Goal: Task Accomplishment & Management: Manage account settings

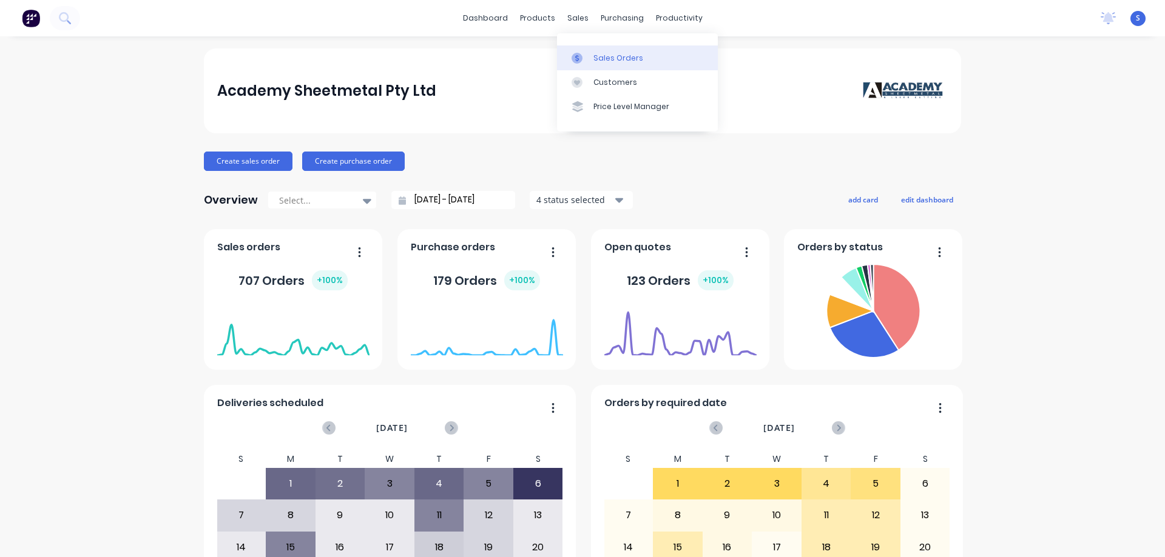
click at [605, 53] on div "Sales Orders" at bounding box center [618, 58] width 50 height 11
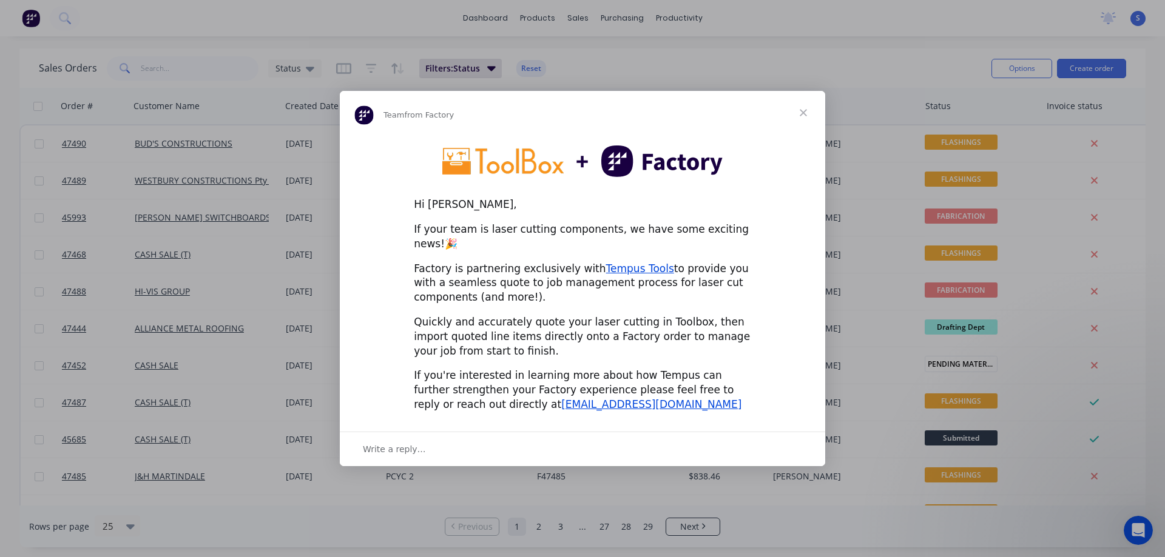
click at [801, 118] on span "Close" at bounding box center [803, 113] width 44 height 44
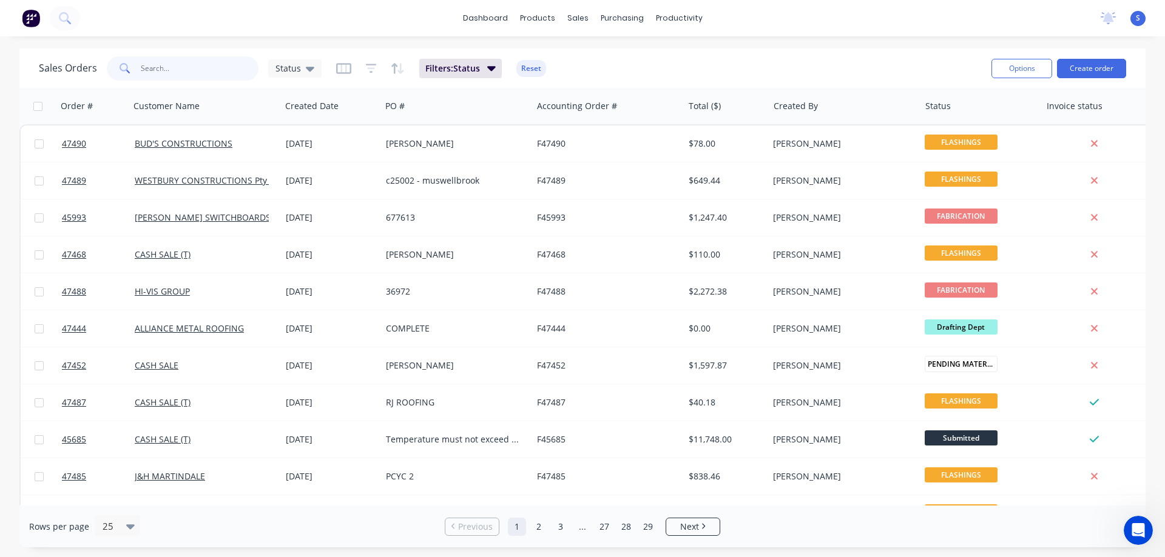
click at [180, 68] on input "text" at bounding box center [200, 68] width 118 height 24
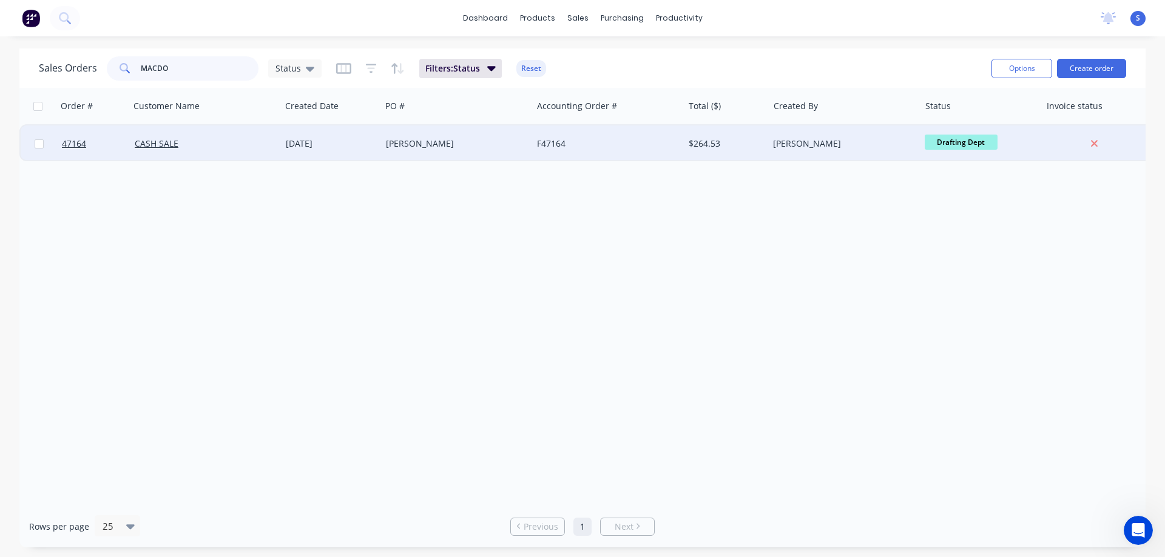
type input "MACDO"
click at [179, 150] on div "CASH SALE" at bounding box center [205, 144] width 151 height 36
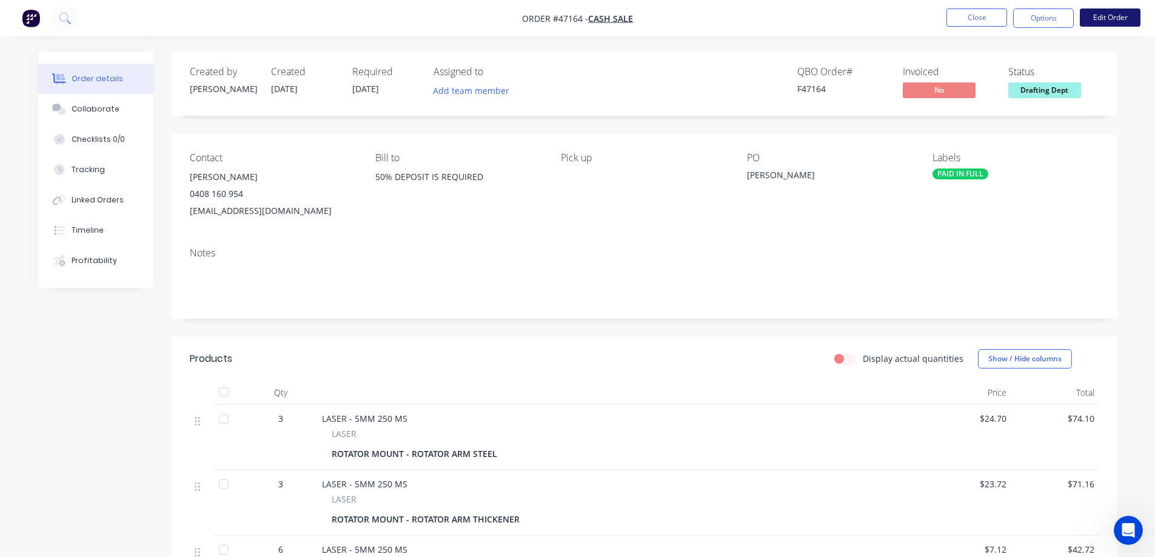
click at [1098, 18] on button "Edit Order" at bounding box center [1110, 17] width 61 height 18
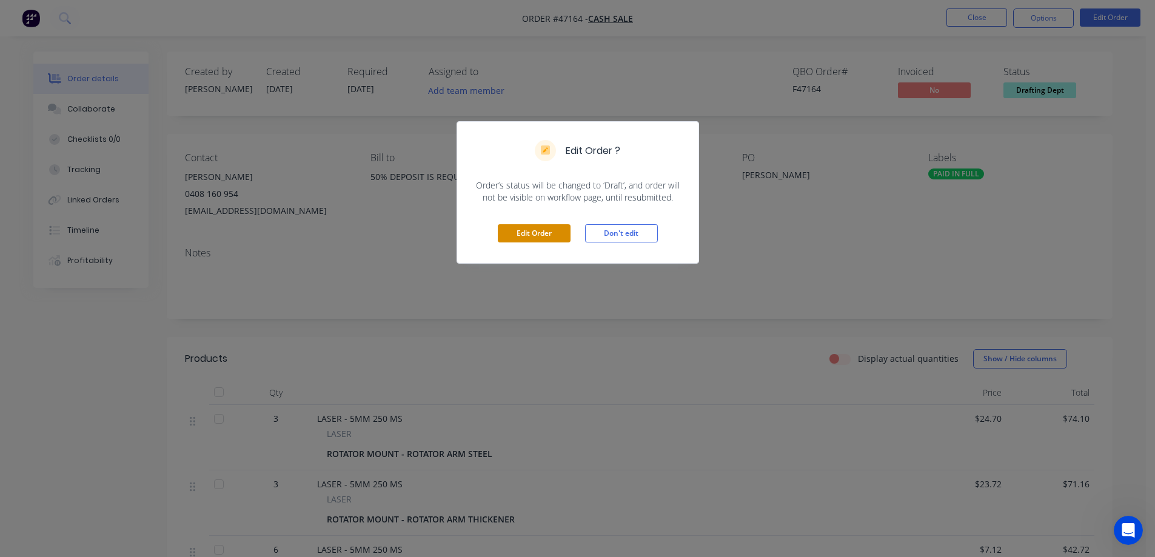
click at [527, 230] on button "Edit Order" at bounding box center [534, 233] width 73 height 18
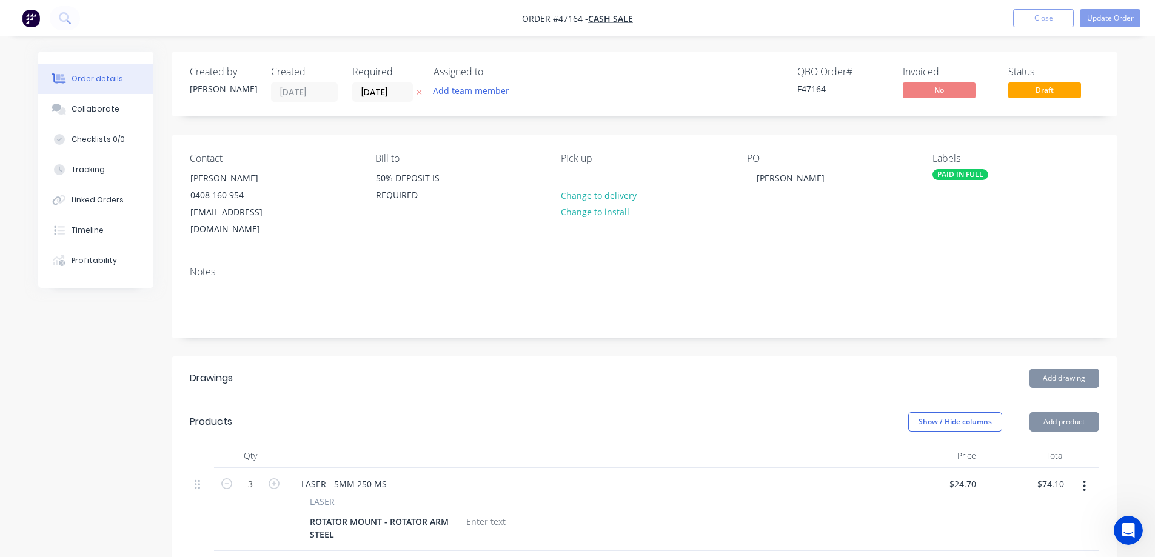
click at [484, 513] on div at bounding box center [486, 522] width 49 height 18
click at [476, 513] on div at bounding box center [486, 522] width 49 height 18
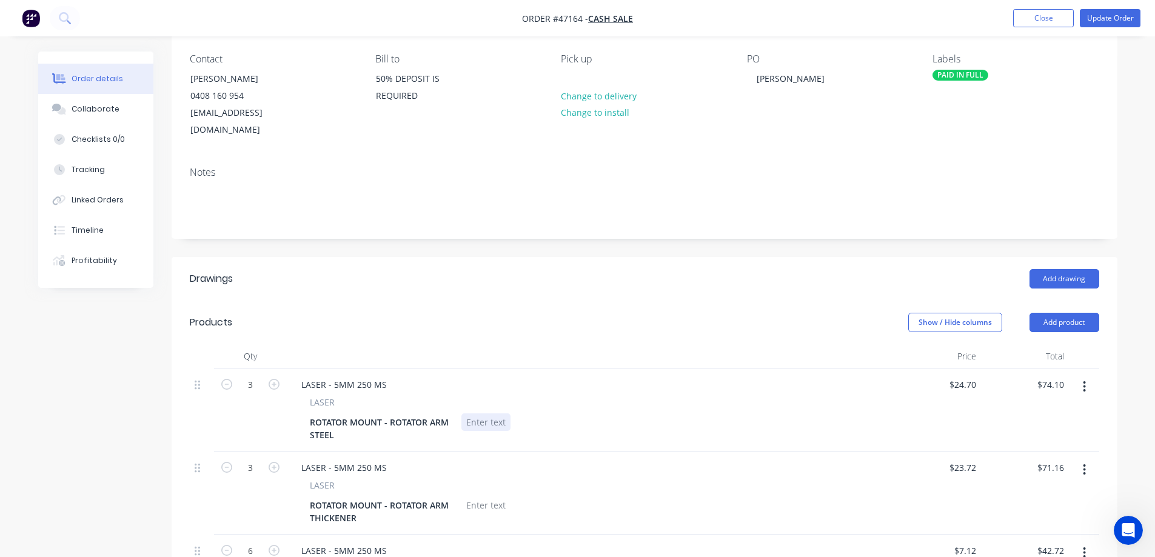
scroll to position [121, 0]
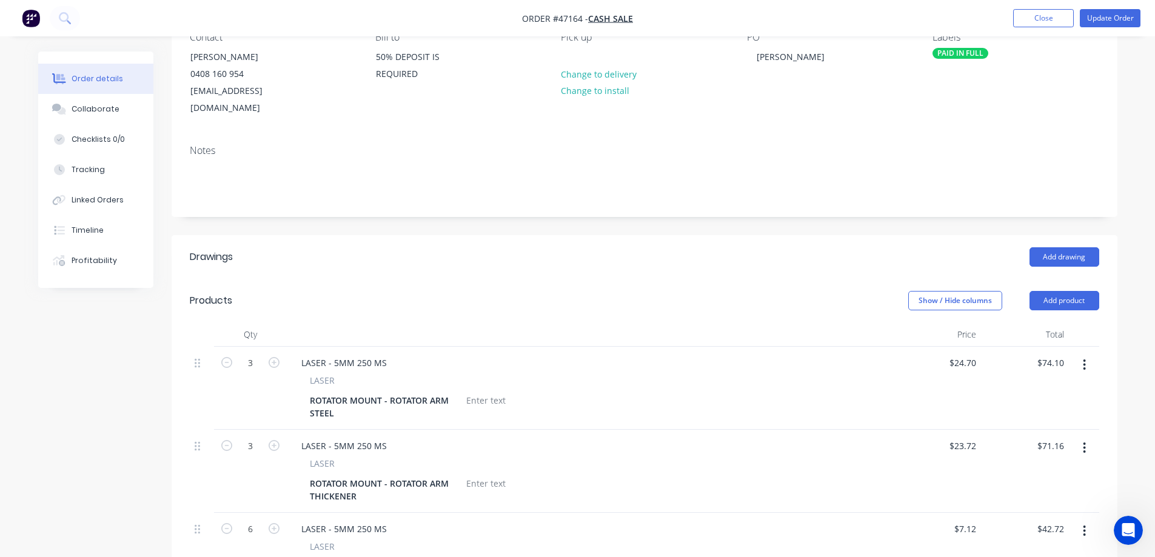
click at [117, 469] on div "Created by Kristie Created 27/08/25 Required 10/09/25 Assigned to Add team memb…" at bounding box center [578, 465] width 1080 height 1071
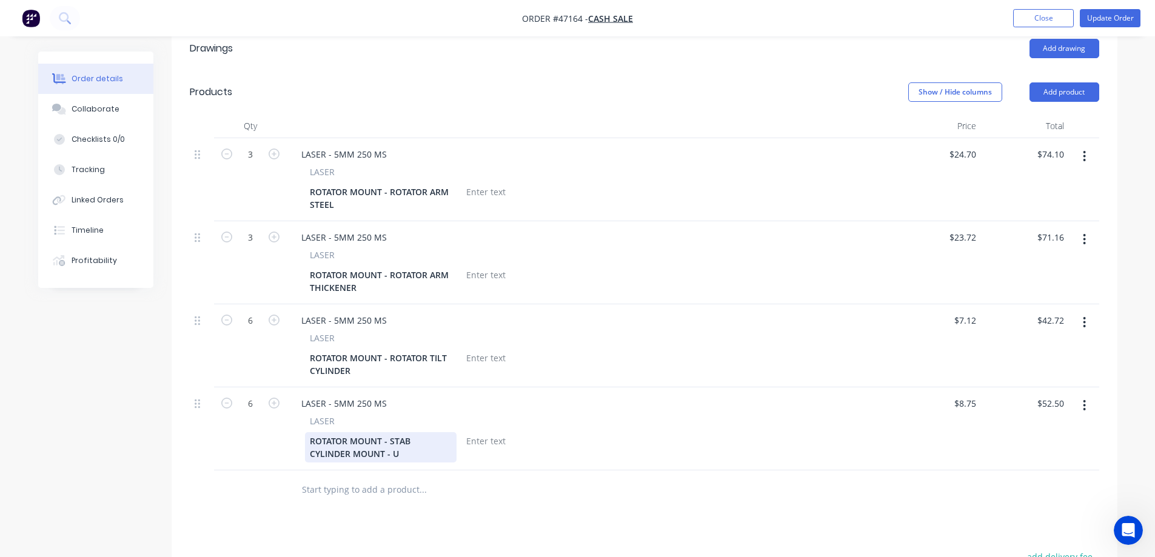
scroll to position [303, 0]
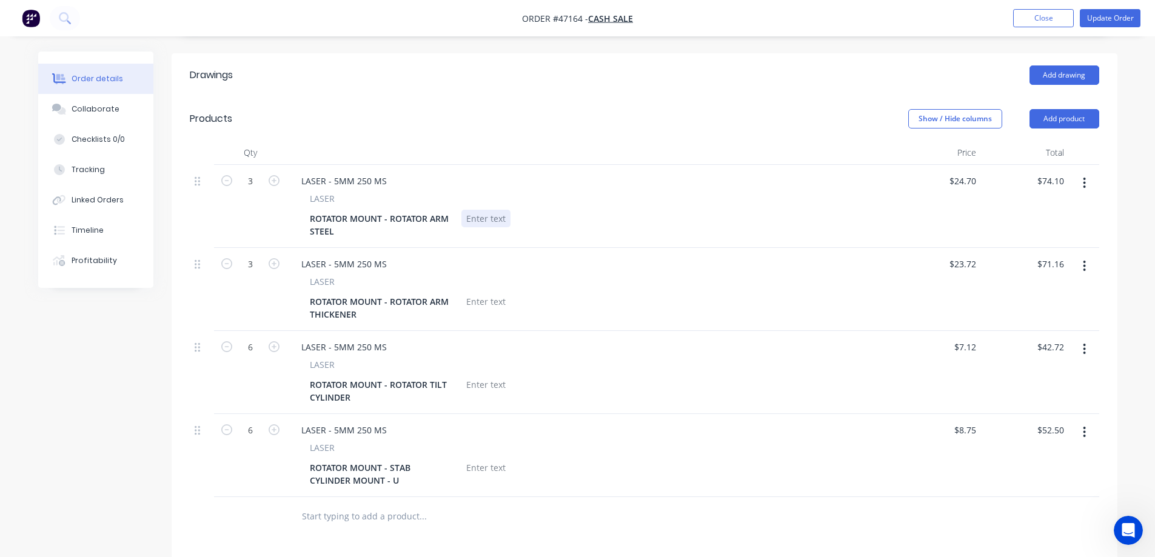
click at [477, 210] on div at bounding box center [486, 219] width 49 height 18
copy div "CUT+ COUNTERSINK"
click at [490, 293] on div at bounding box center [486, 302] width 49 height 18
paste div
click at [483, 376] on div at bounding box center [486, 385] width 49 height 18
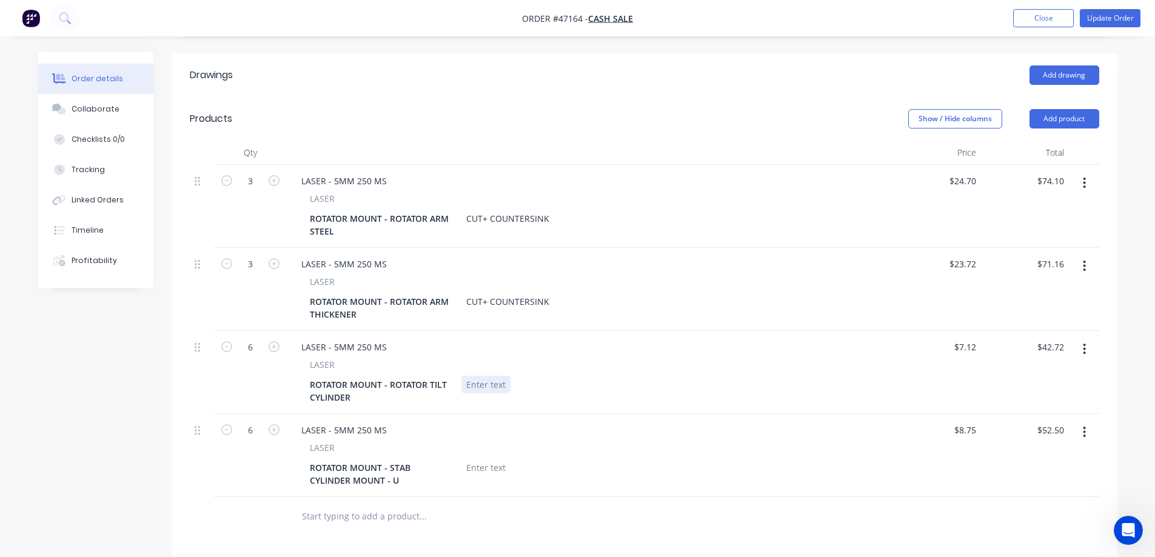
paste div
click at [473, 459] on div at bounding box center [486, 468] width 49 height 18
drag, startPoint x: 509, startPoint y: 368, endPoint x: 362, endPoint y: 369, distance: 147.4
click at [411, 376] on div "ROTATOR MOUNT - ROTATOR TILT CYLINDER CUT ONLY" at bounding box center [587, 391] width 565 height 30
copy div "CUT ONLY"
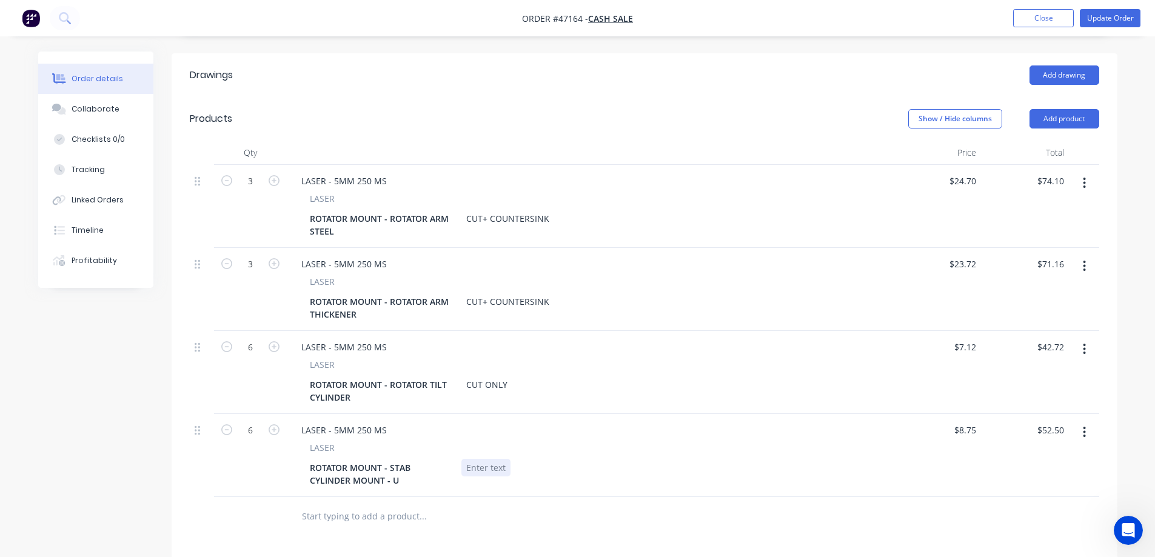
click at [482, 459] on div at bounding box center [486, 468] width 49 height 18
paste div
click at [406, 465] on div "ROTATOR MOUNT - STAB CYLINDER MOUNT - U" at bounding box center [381, 474] width 152 height 30
click at [466, 210] on div "CUT+ COUNTERSINK" at bounding box center [508, 219] width 93 height 18
click at [502, 210] on div "118.3x85 | CUT+ COUNTERSINK" at bounding box center [531, 219] width 138 height 18
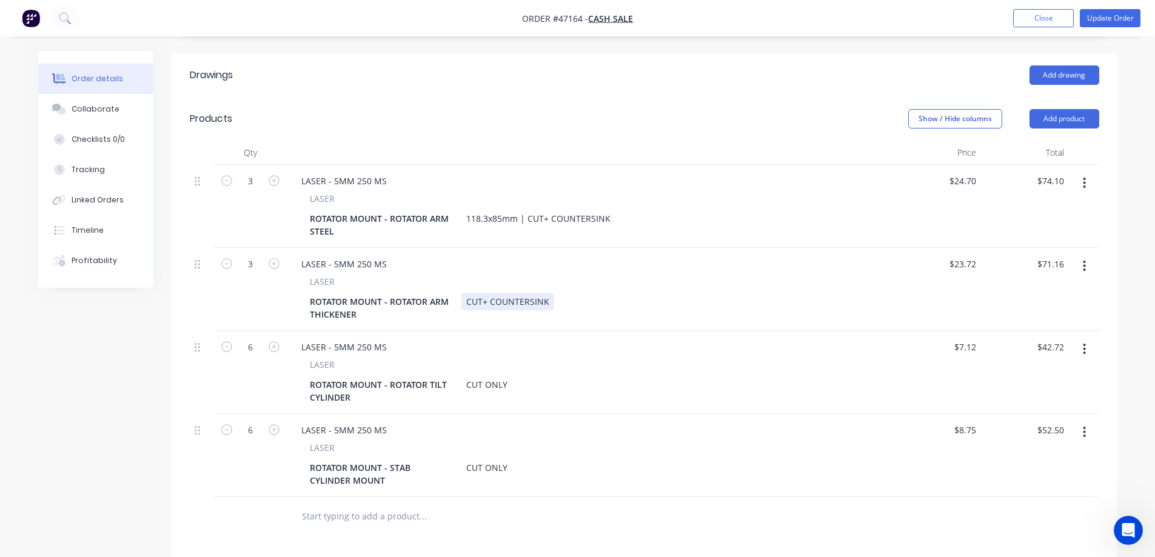
click at [463, 293] on div "CUT+ COUNTERSINK" at bounding box center [508, 302] width 93 height 18
click at [490, 293] on div "95x50 | CUT+ COUNTERSINK" at bounding box center [525, 302] width 126 height 18
click at [468, 376] on div "CUT ONLY" at bounding box center [487, 385] width 51 height 18
click at [468, 459] on div "CUT ONLY" at bounding box center [487, 468] width 51 height 18
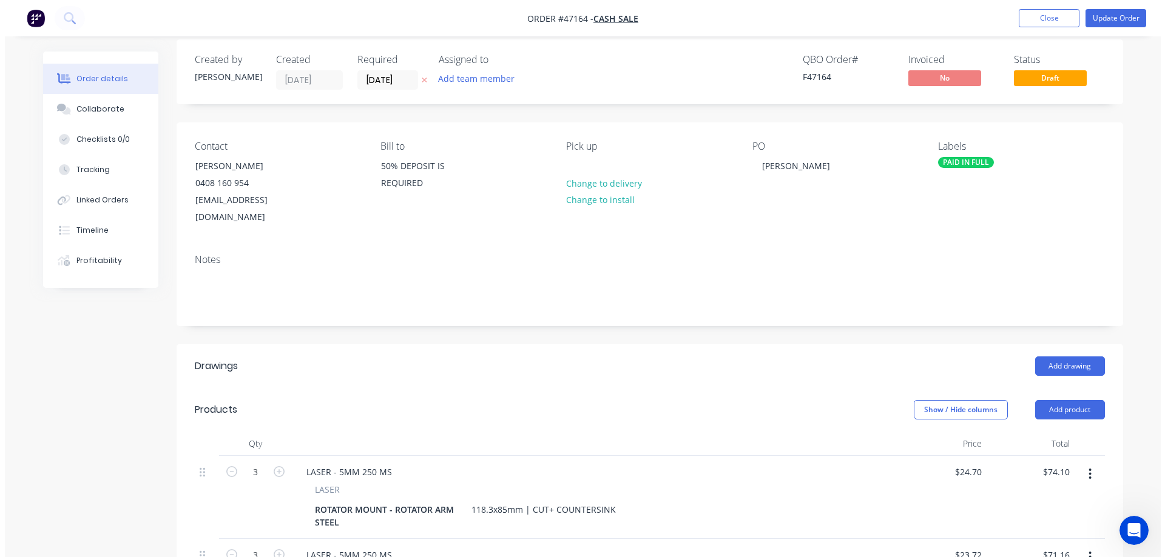
scroll to position [0, 0]
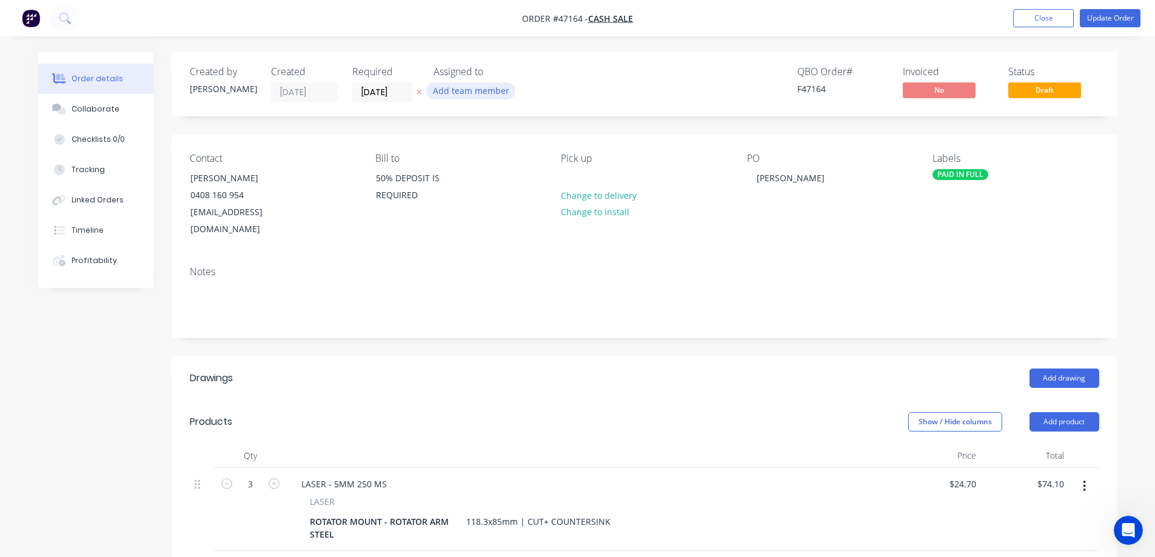
click at [476, 94] on button "Add team member" at bounding box center [470, 90] width 89 height 16
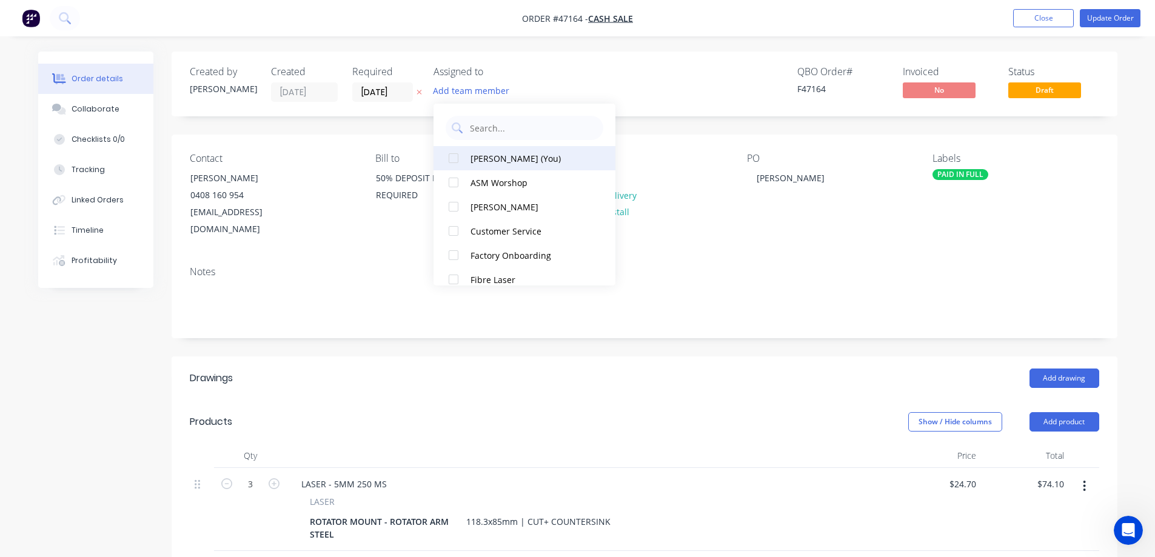
click at [459, 163] on div at bounding box center [454, 158] width 24 height 24
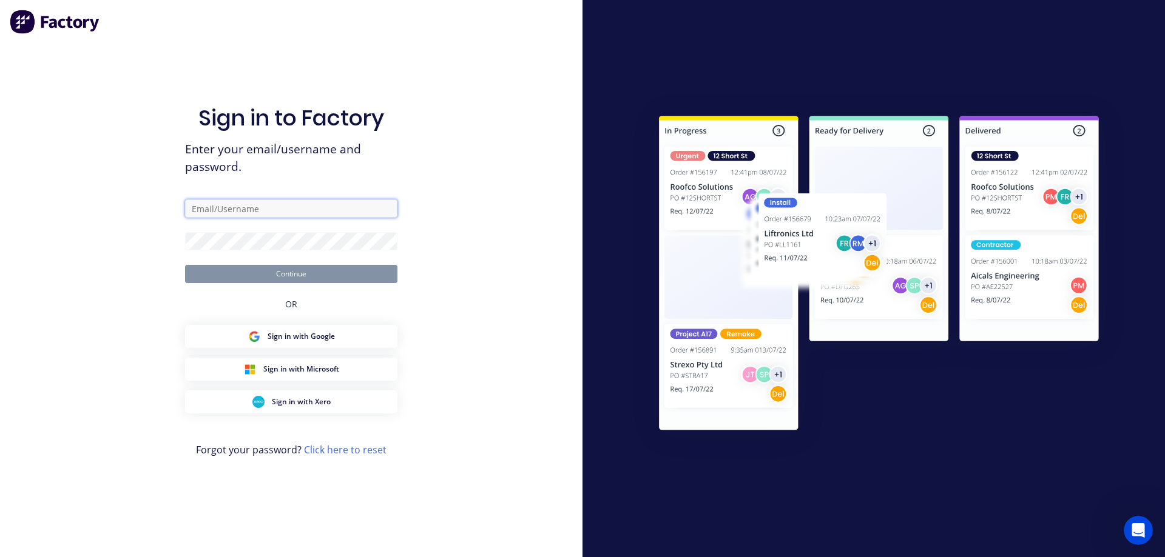
type input "STUART@ACADEMYSHEETMETAL.COM.AU"
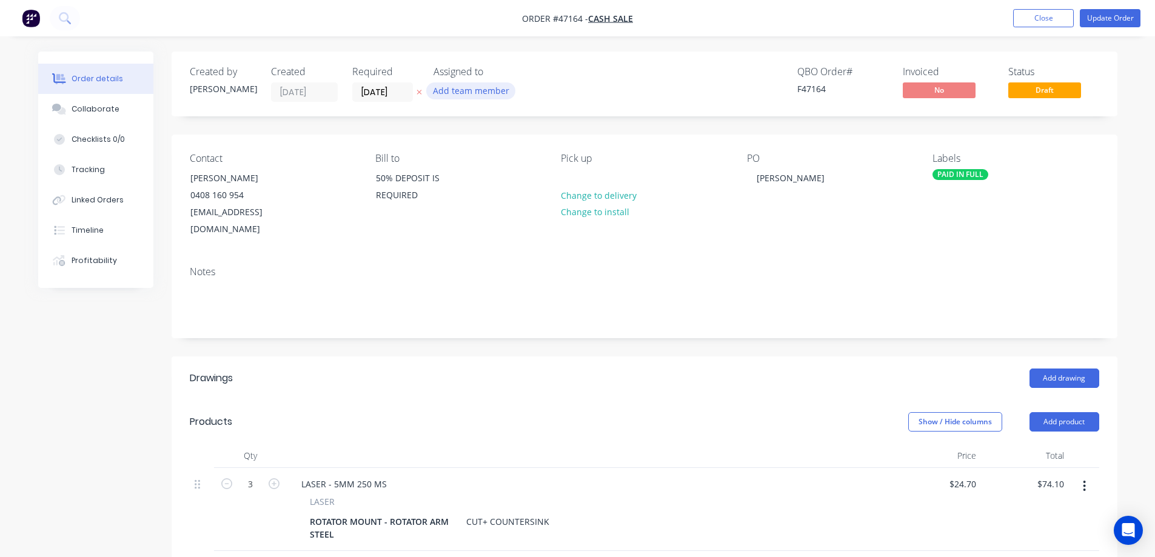
click at [463, 88] on button "Add team member" at bounding box center [470, 90] width 89 height 16
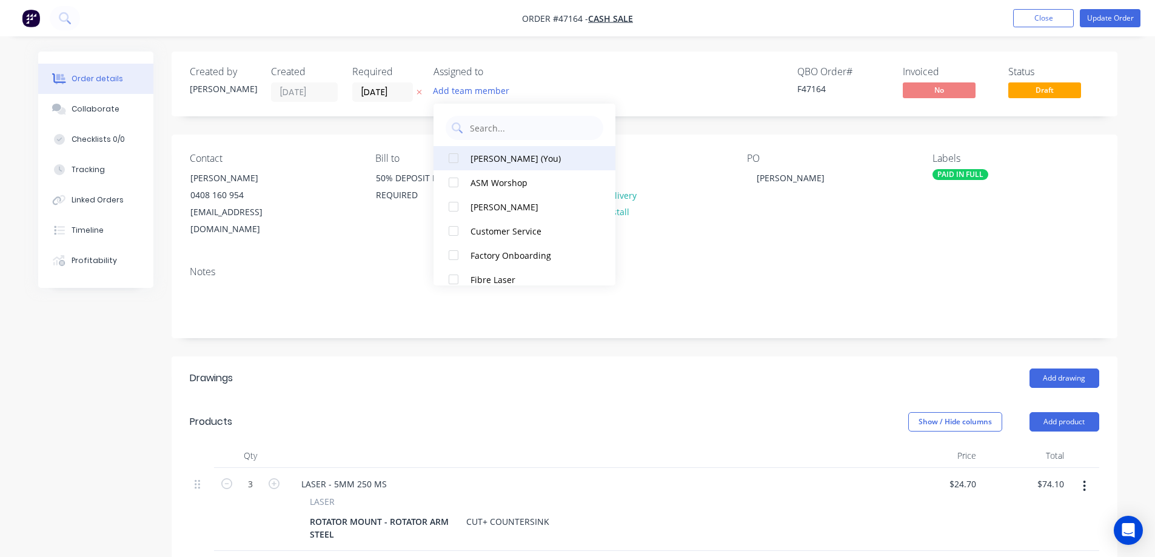
click at [450, 161] on div at bounding box center [454, 158] width 24 height 24
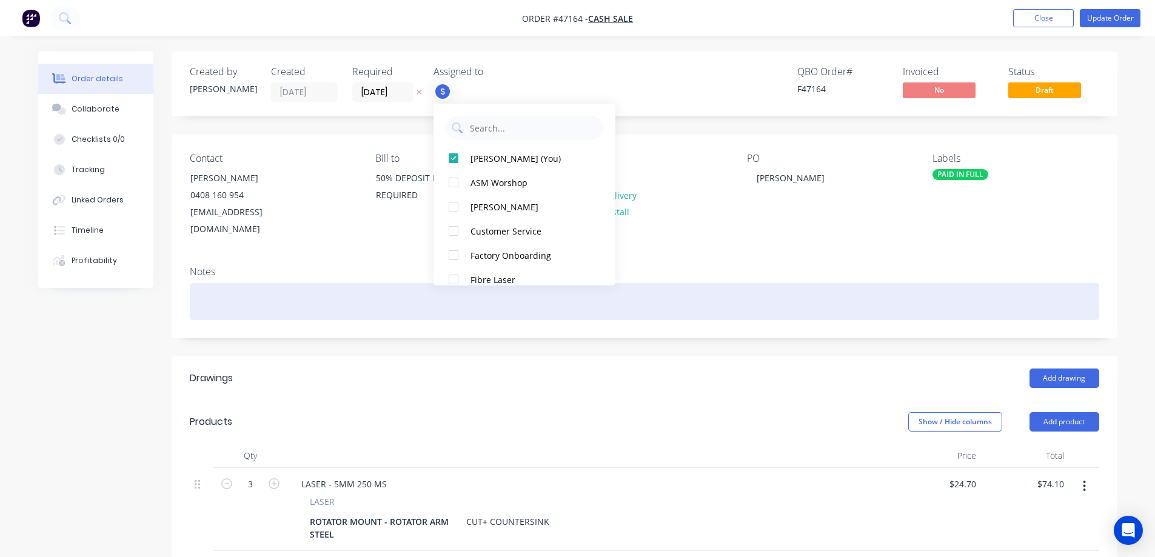
click at [752, 302] on div at bounding box center [645, 301] width 910 height 37
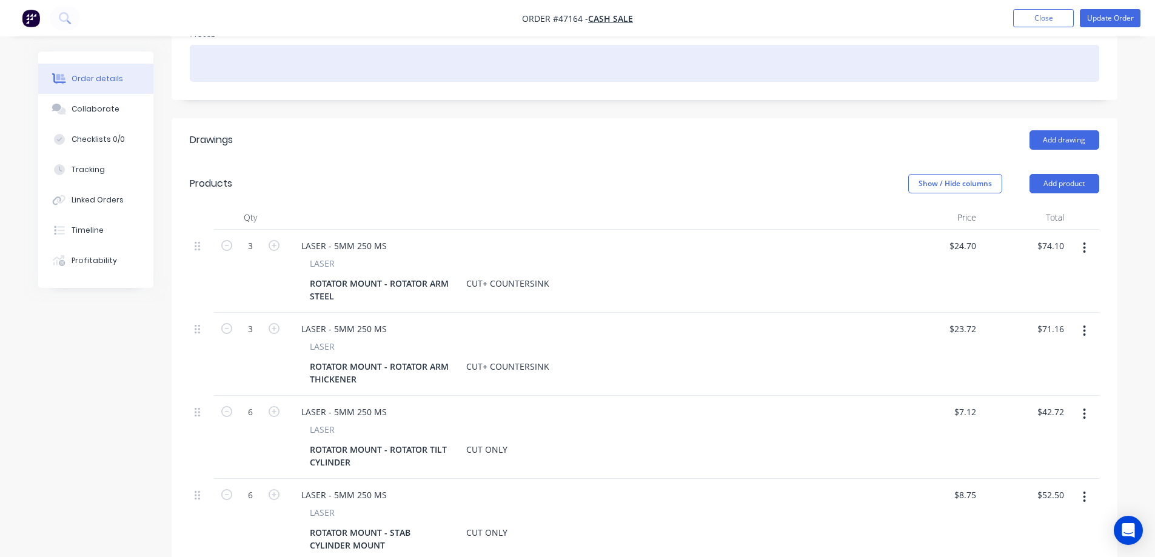
scroll to position [243, 0]
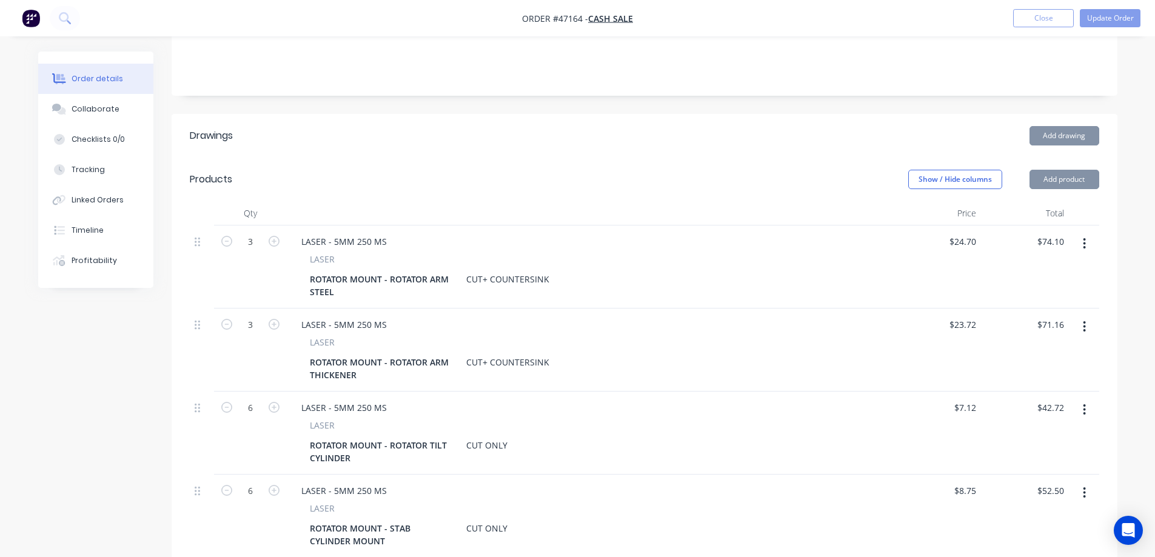
click at [467, 271] on div "CUT+ COUNTERSINK" at bounding box center [508, 280] width 93 height 18
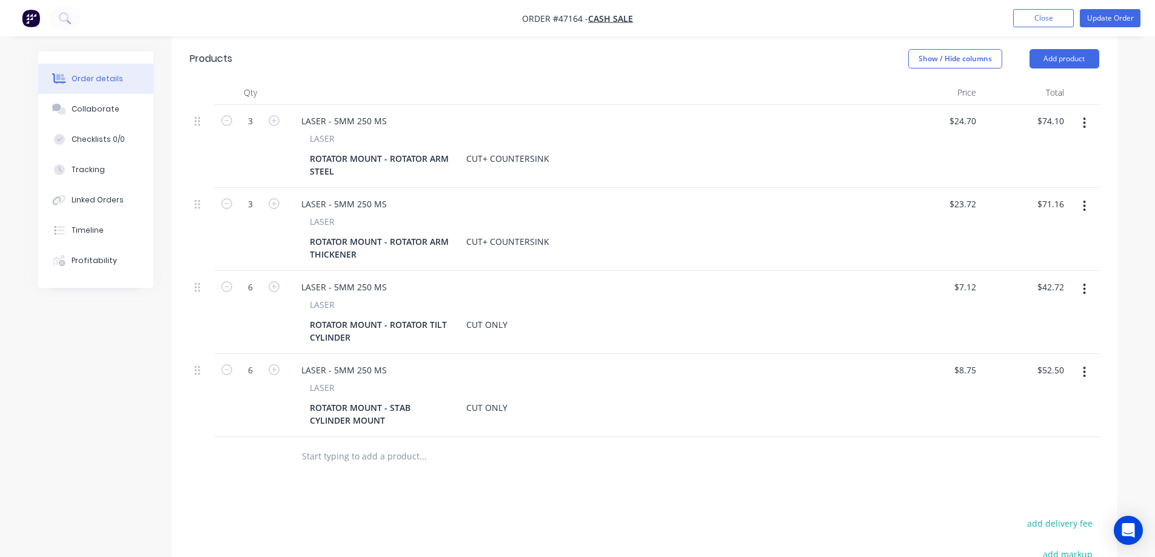
scroll to position [364, 0]
click at [467, 399] on div "CUT ONLY" at bounding box center [487, 408] width 51 height 18
click at [465, 315] on div "CUT ONLY" at bounding box center [487, 324] width 51 height 18
click at [466, 232] on div "CUT+ COUNTERSINK" at bounding box center [508, 241] width 93 height 18
click at [467, 149] on div "CUT+ COUNTERSINK" at bounding box center [508, 158] width 93 height 18
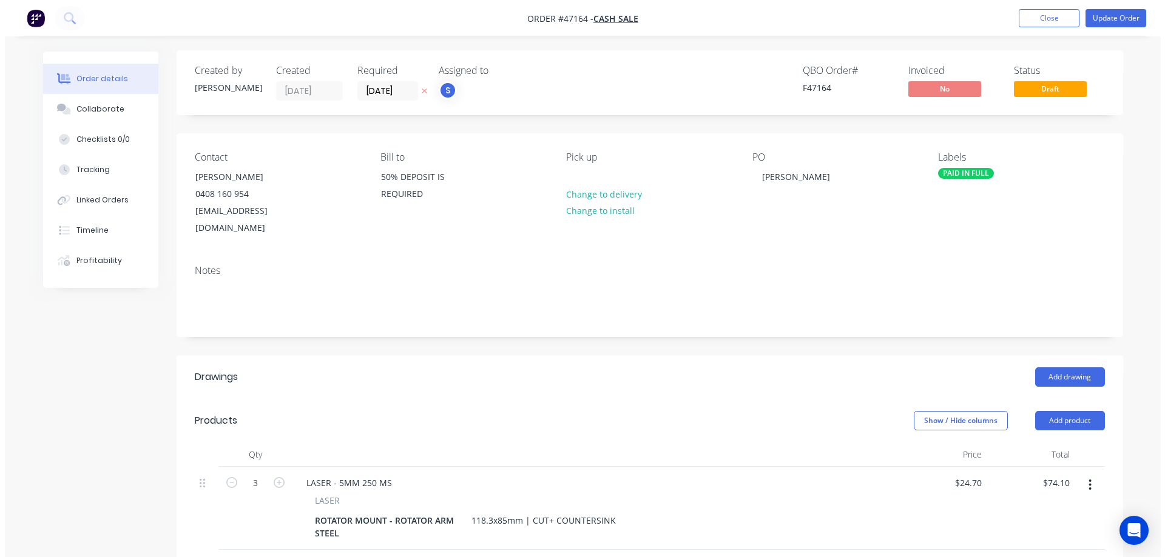
scroll to position [0, 0]
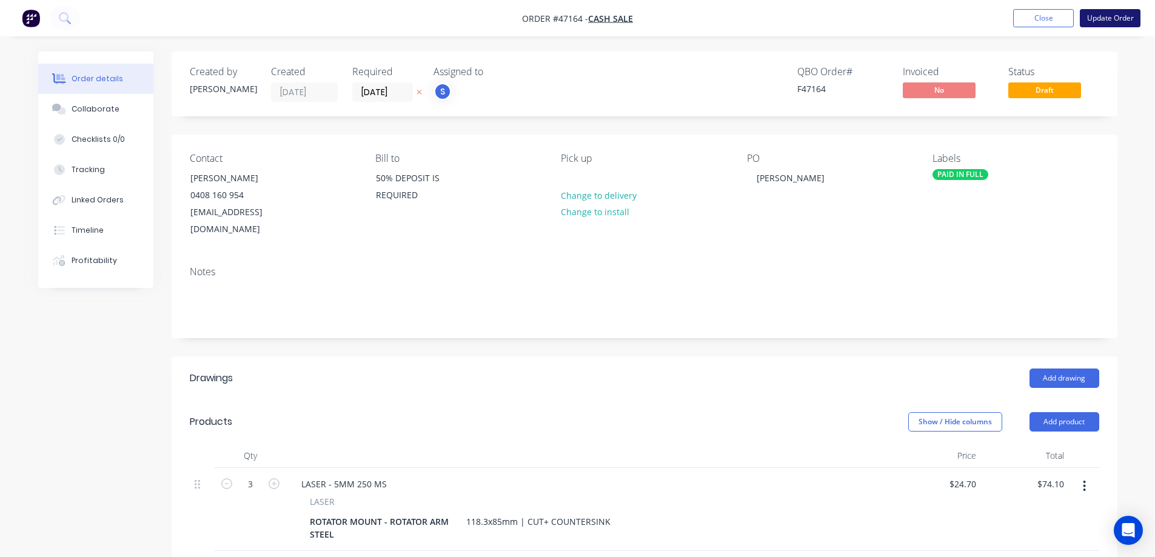
click at [1110, 13] on button "Update Order" at bounding box center [1110, 18] width 61 height 18
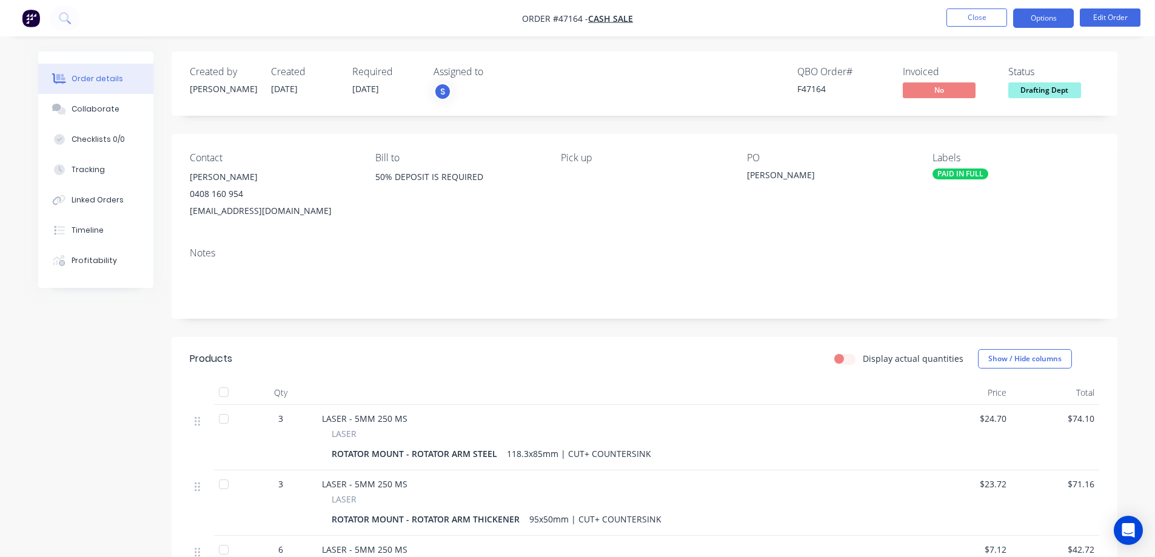
click at [1067, 15] on button "Options" at bounding box center [1044, 17] width 61 height 19
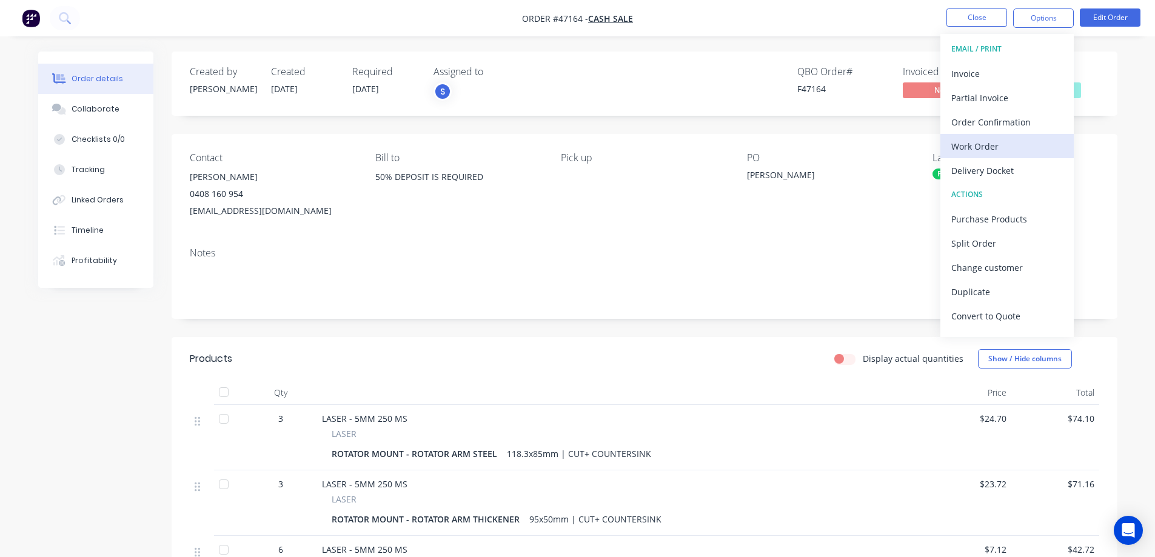
click at [992, 139] on div "Work Order" at bounding box center [1008, 147] width 112 height 18
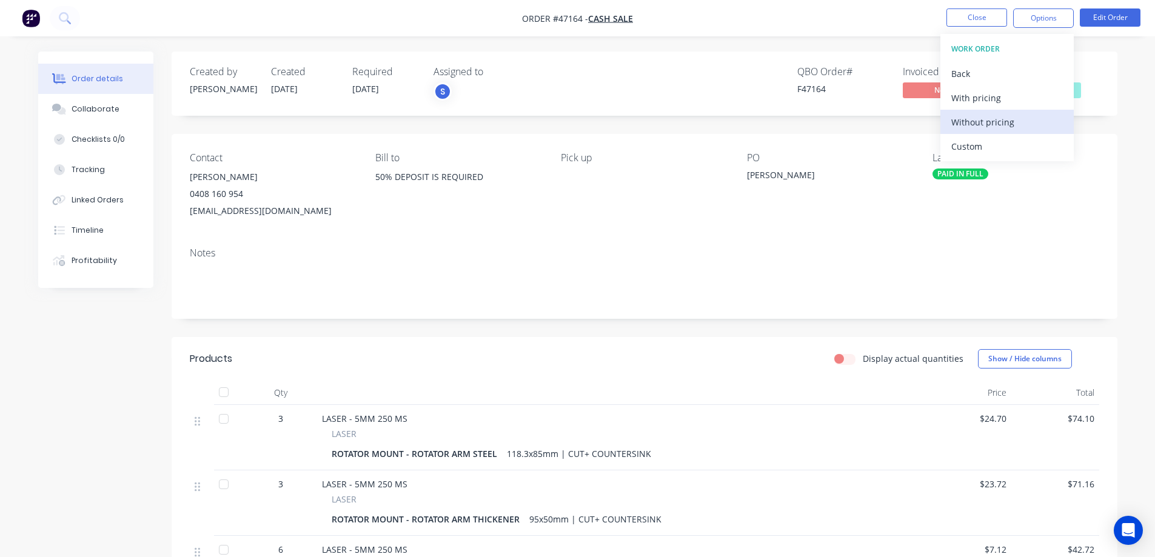
click at [984, 115] on div "Without pricing" at bounding box center [1008, 122] width 112 height 18
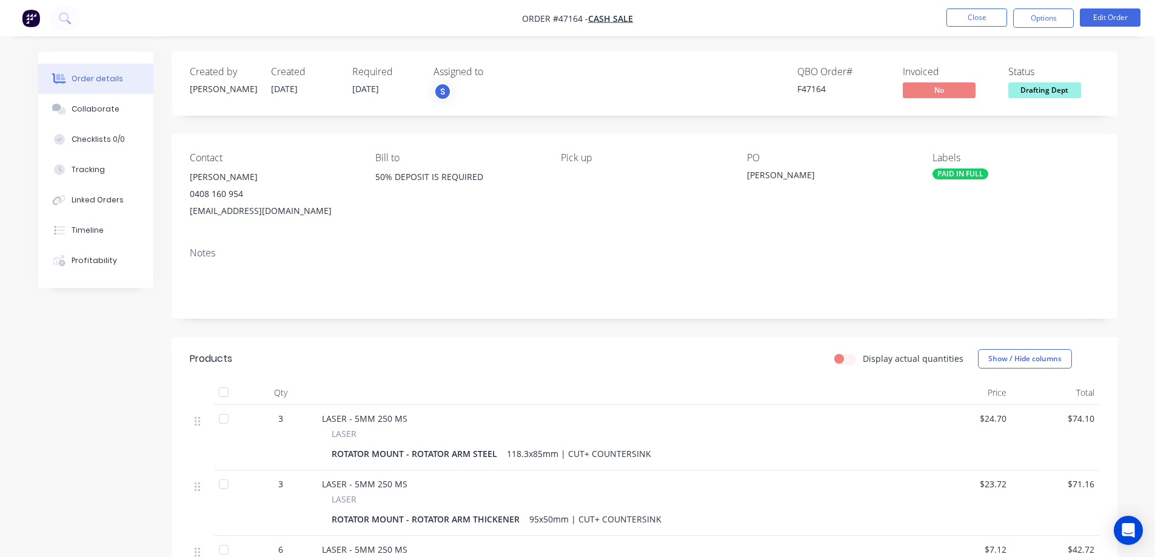
drag, startPoint x: 826, startPoint y: 122, endPoint x: 968, endPoint y: 104, distance: 143.1
click at [826, 123] on div "Created by Kristie Created 27/08/25 Required 10/09/25 Assigned to S QBO Order #…" at bounding box center [645, 445] width 946 height 787
click at [1052, 92] on span "Drafting Dept" at bounding box center [1045, 89] width 73 height 15
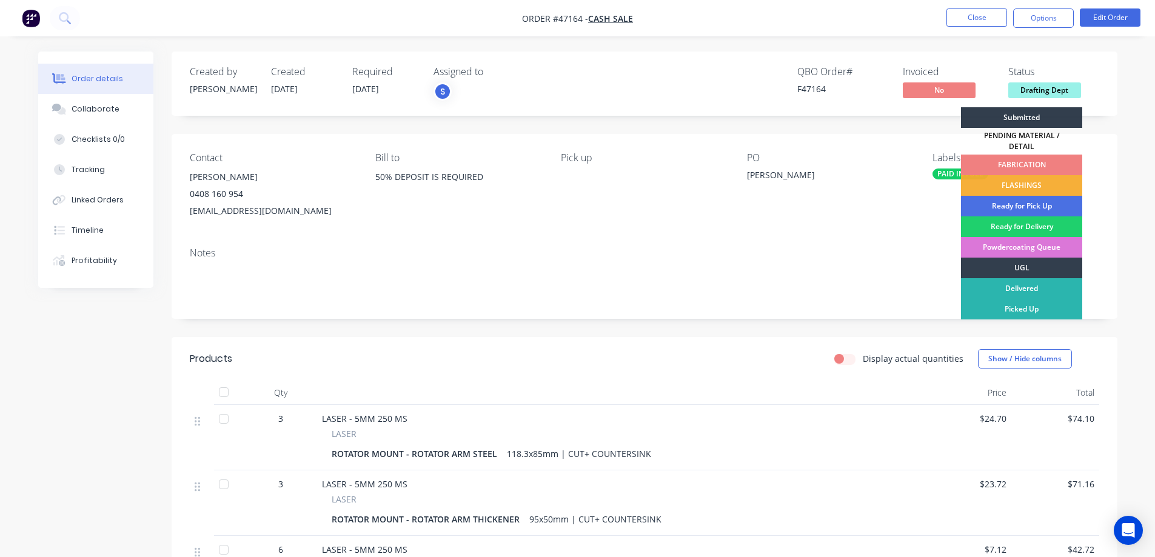
click at [1020, 155] on div "FABRICATION" at bounding box center [1021, 165] width 121 height 21
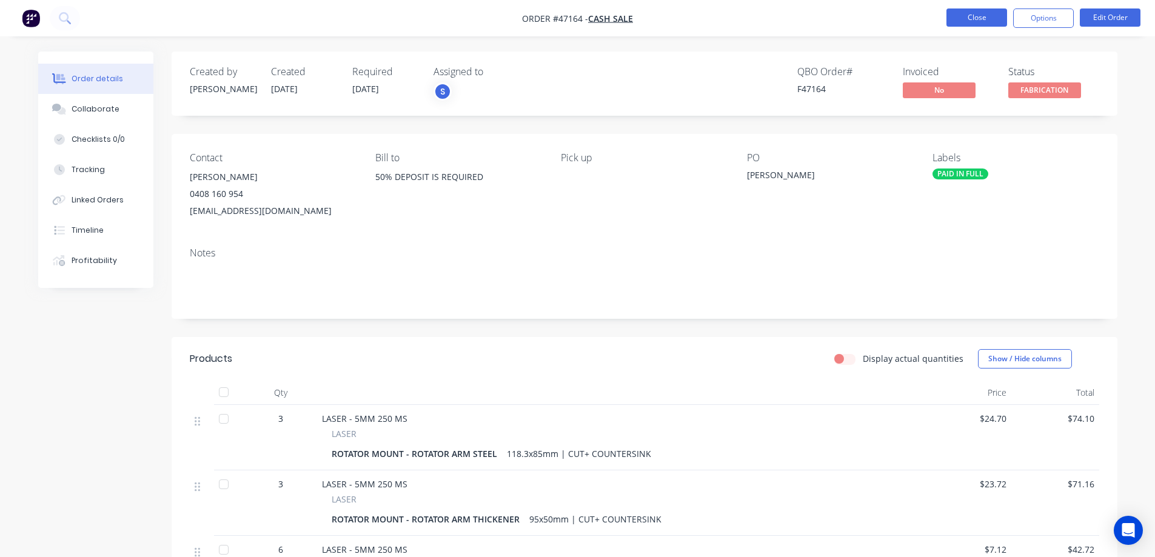
click at [986, 15] on button "Close" at bounding box center [977, 17] width 61 height 18
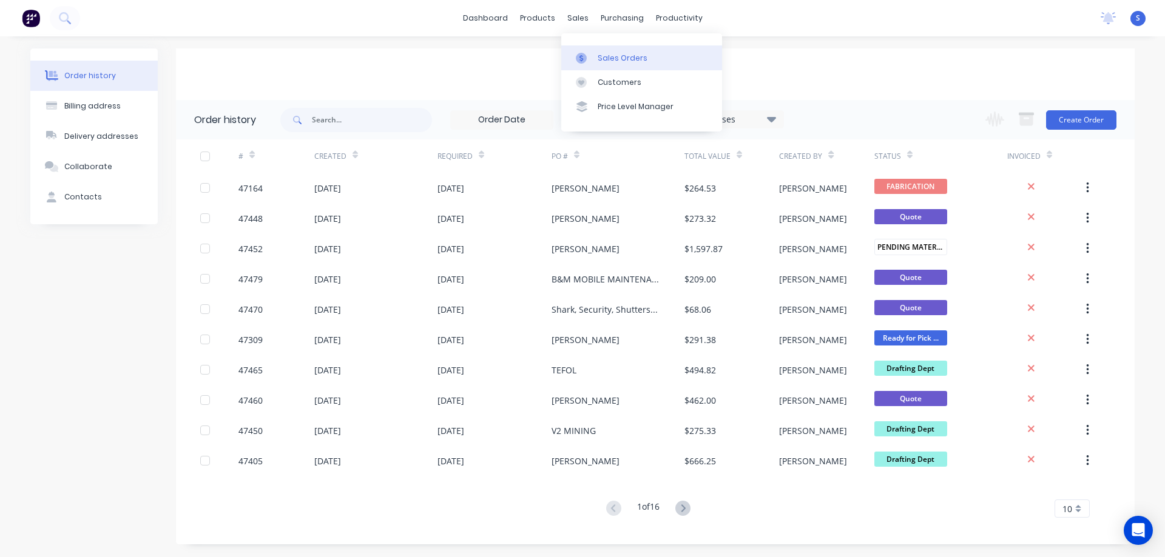
click at [599, 55] on div "Sales Orders" at bounding box center [622, 58] width 50 height 11
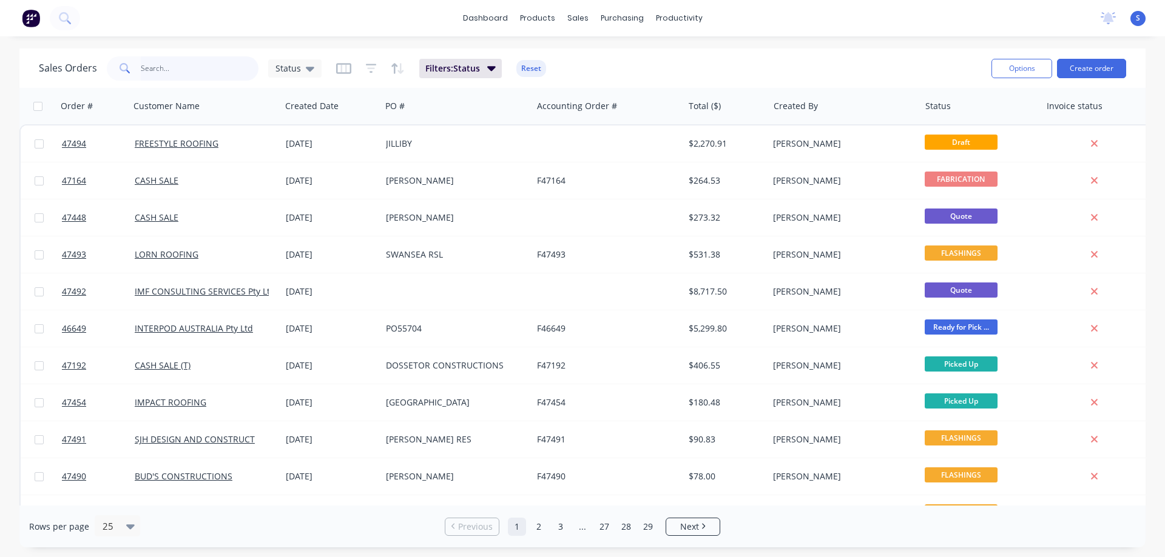
click at [223, 73] on input "text" at bounding box center [200, 68] width 118 height 24
type input "47481"
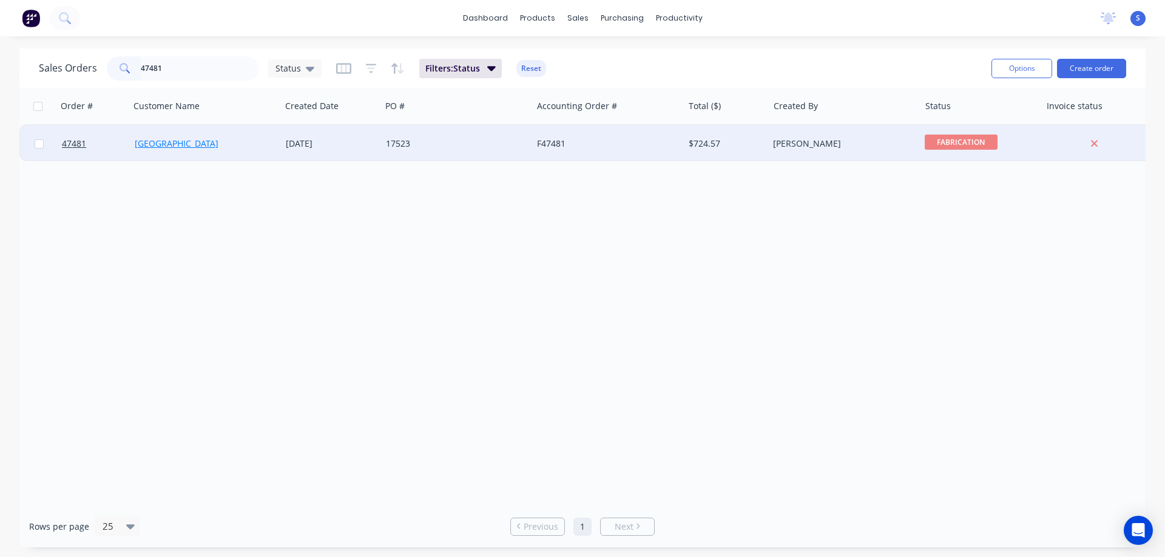
click at [173, 139] on link "[GEOGRAPHIC_DATA]" at bounding box center [177, 144] width 84 height 12
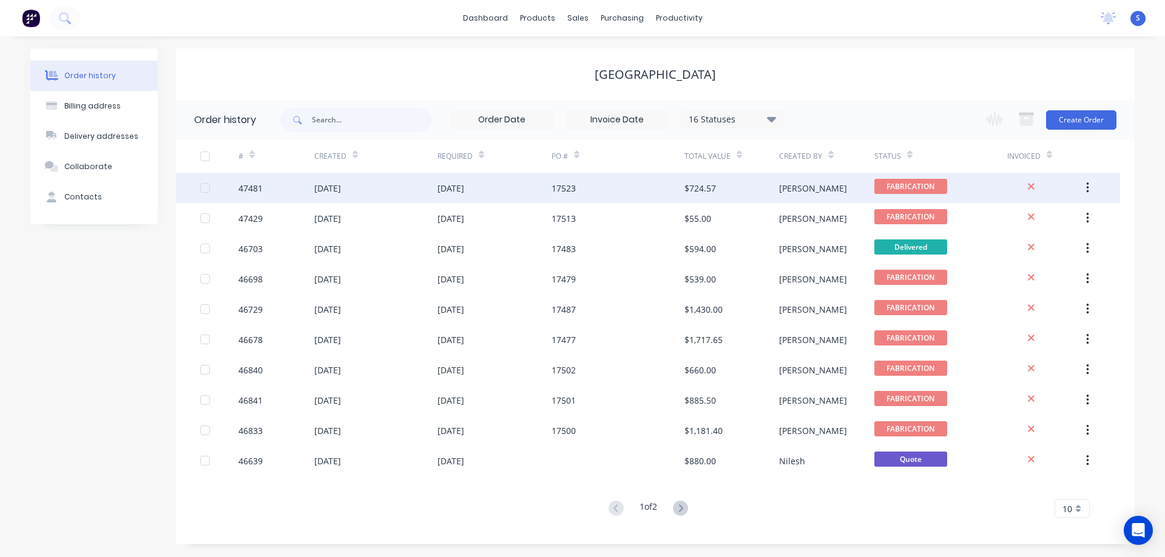
click at [420, 186] on div "02 Sep 2025" at bounding box center [375, 188] width 123 height 30
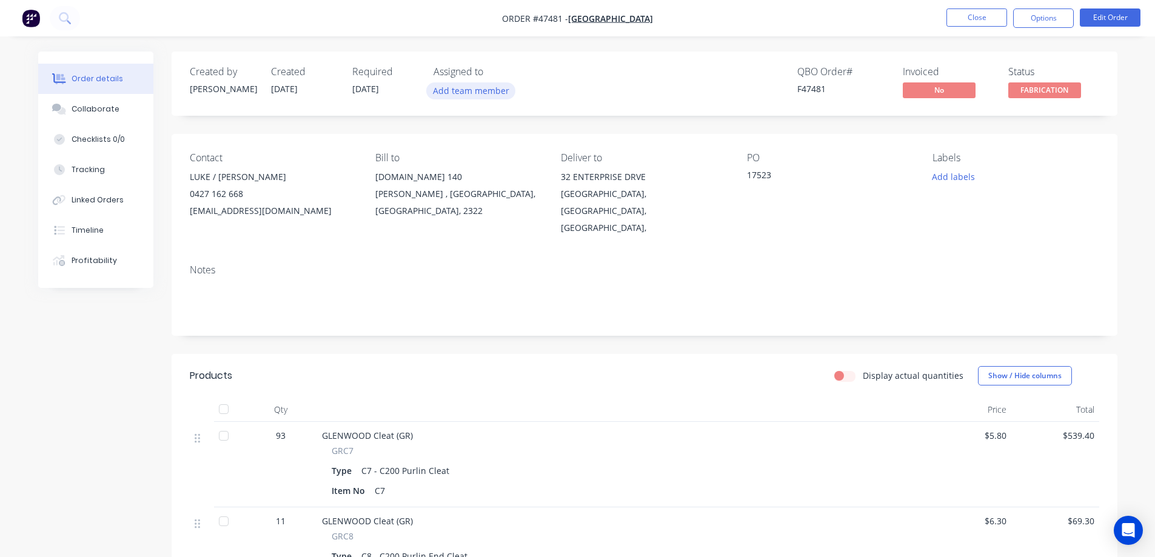
click at [464, 86] on button "Add team member" at bounding box center [470, 90] width 89 height 16
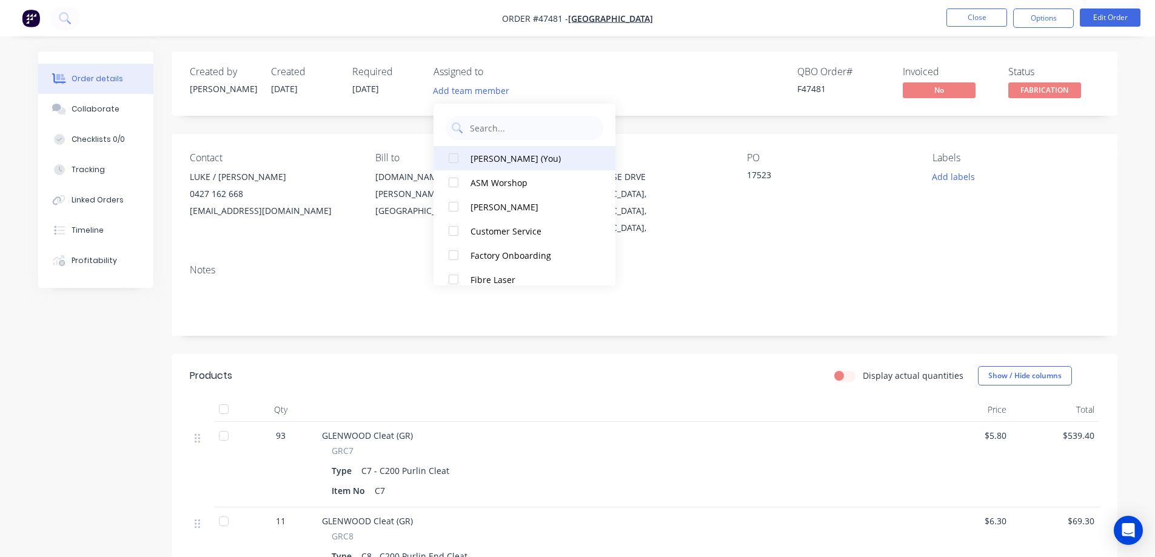
click at [468, 152] on button "[PERSON_NAME] (You)" at bounding box center [525, 158] width 182 height 24
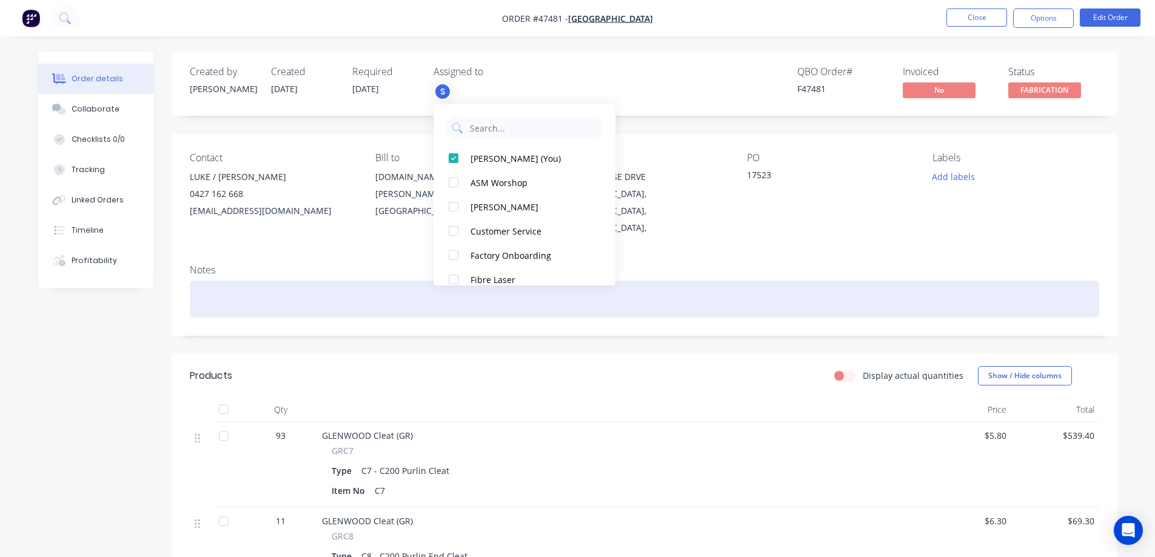
click at [958, 281] on div at bounding box center [645, 299] width 910 height 37
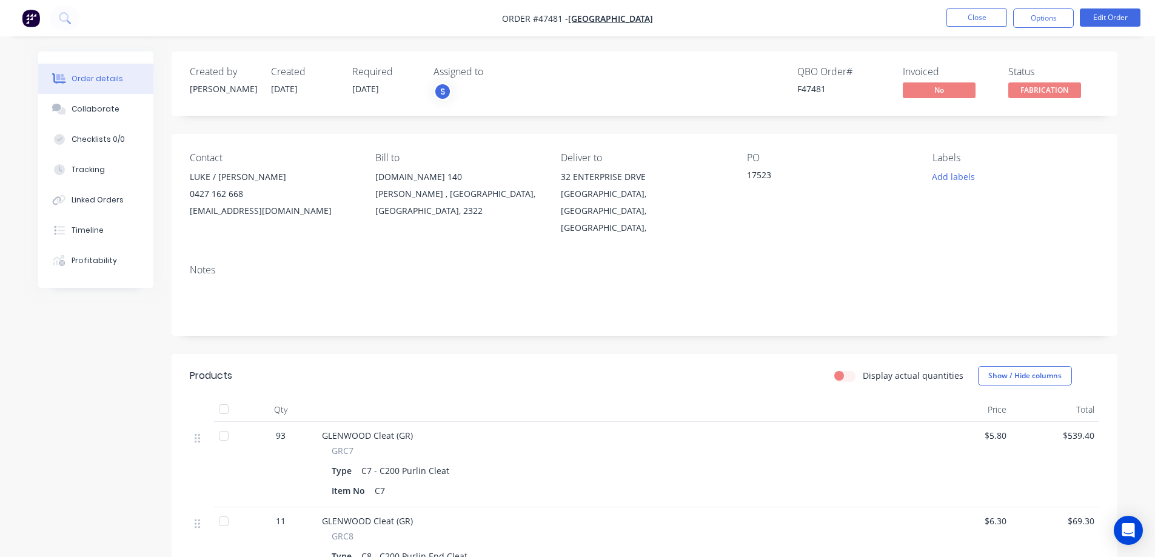
click at [1046, 82] on span "FABRICATION" at bounding box center [1045, 89] width 73 height 15
click at [711, 59] on div "Created by Kristie Created 02/09/25 Required 11/09/25 Assigned to S QBO Order #…" at bounding box center [645, 84] width 946 height 64
click at [995, 12] on button "Close" at bounding box center [977, 17] width 61 height 18
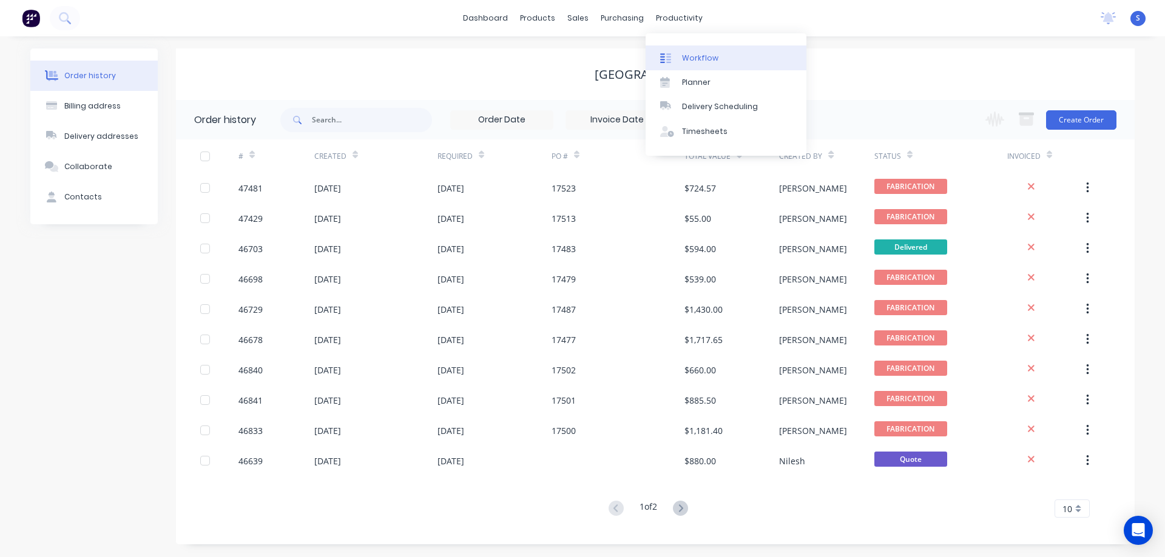
click at [690, 50] on link "Workflow" at bounding box center [725, 57] width 161 height 24
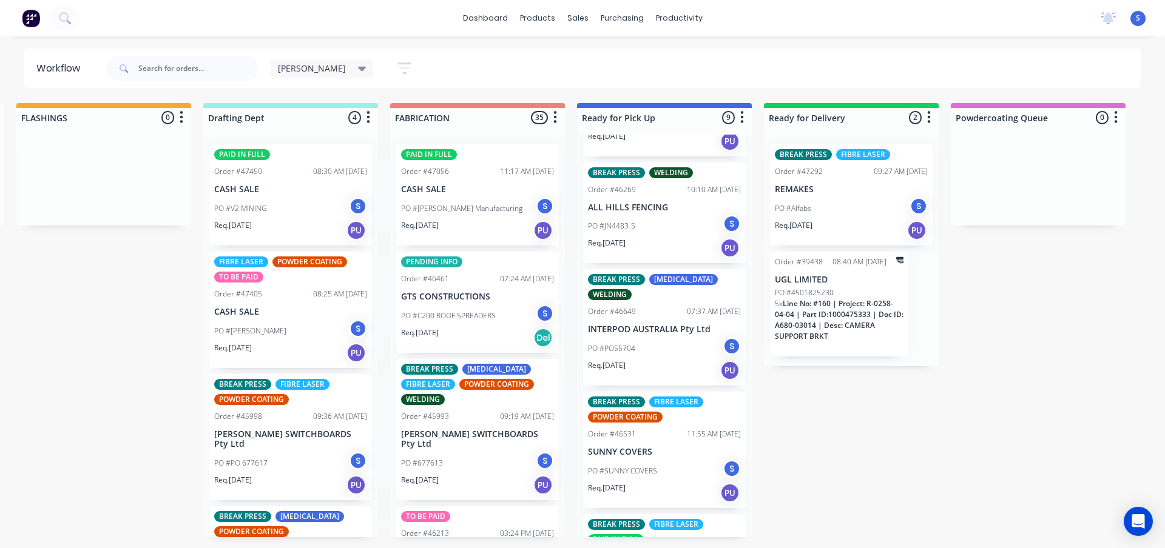
scroll to position [199, 0]
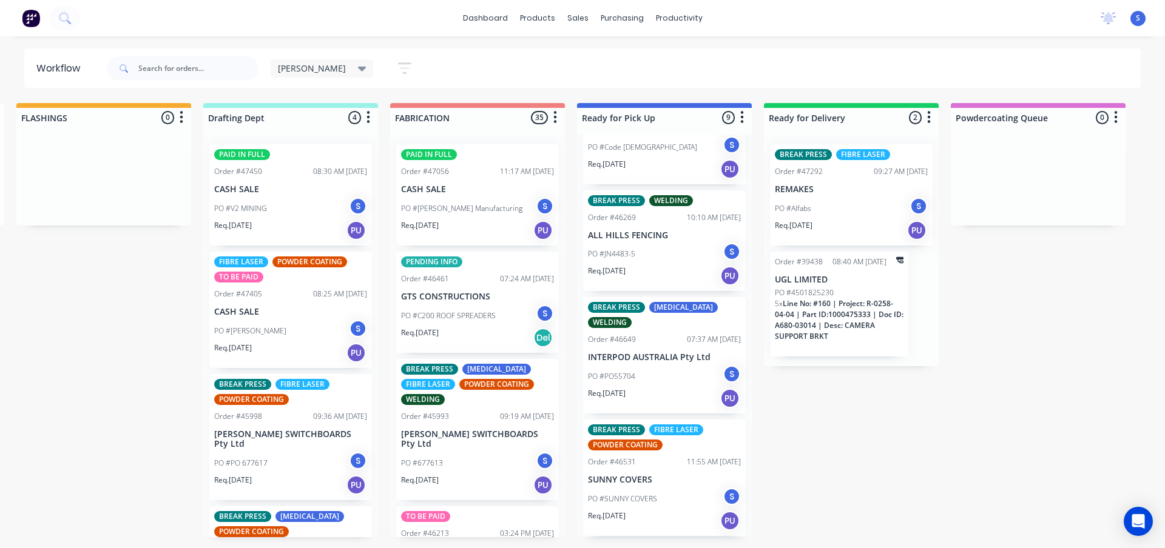
click at [463, 231] on div "Req. [DATE] PU" at bounding box center [477, 230] width 153 height 21
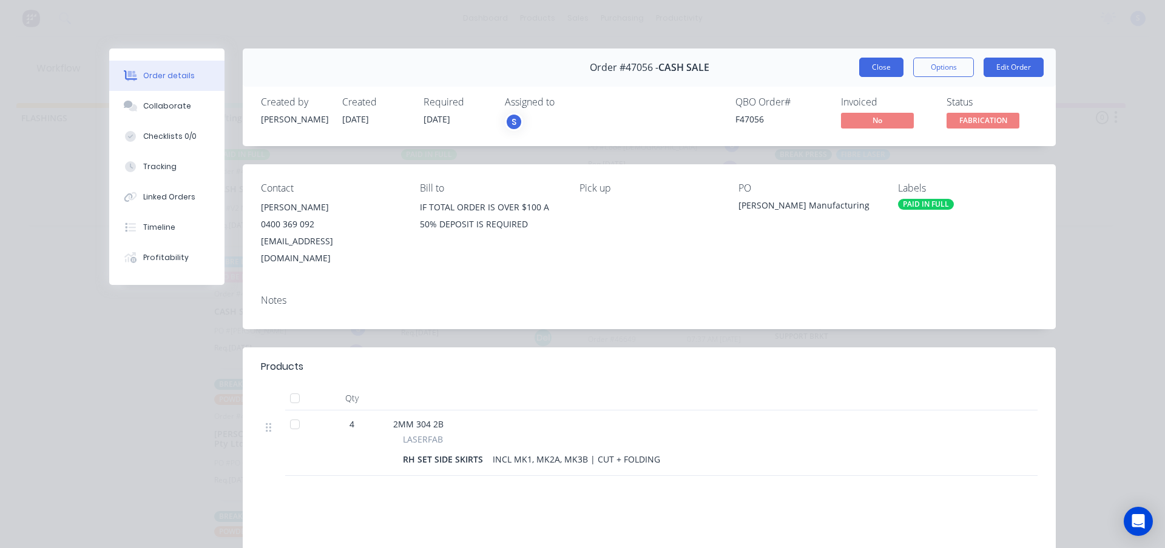
click at [863, 70] on button "Close" at bounding box center [881, 67] width 44 height 19
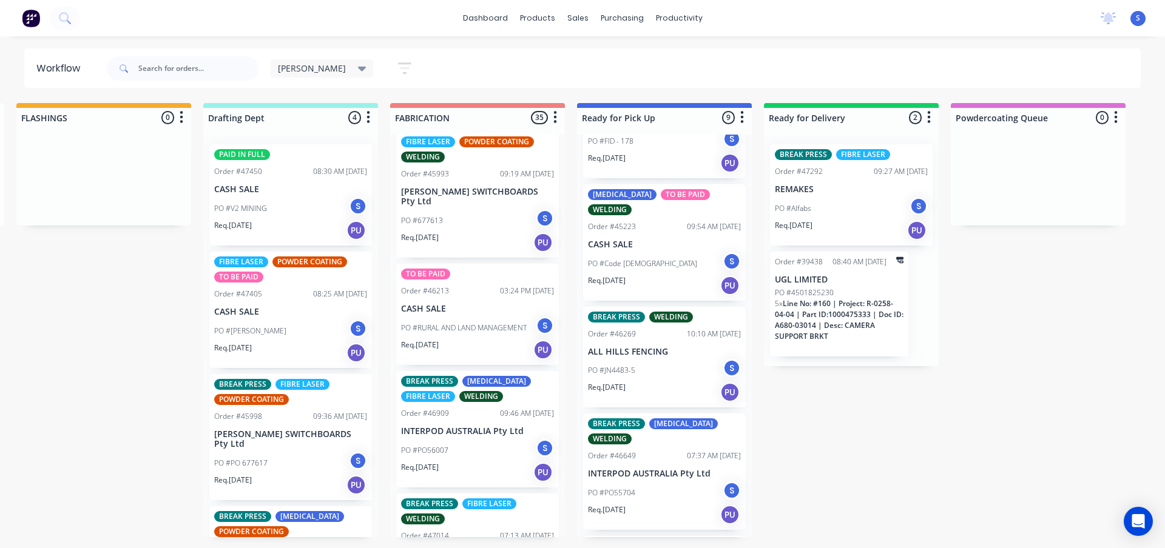
scroll to position [0, 0]
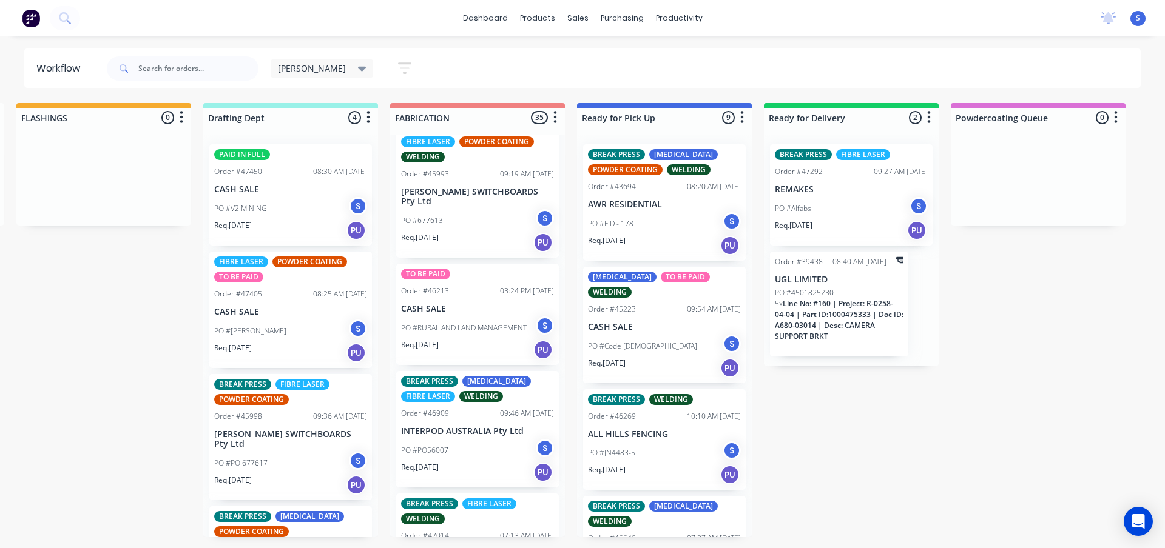
click at [149, 506] on div "Submitted 0 Sort By Created date Required date Order number Customer name Most …" at bounding box center [619, 320] width 2023 height 434
